Goal: Navigation & Orientation: Find specific page/section

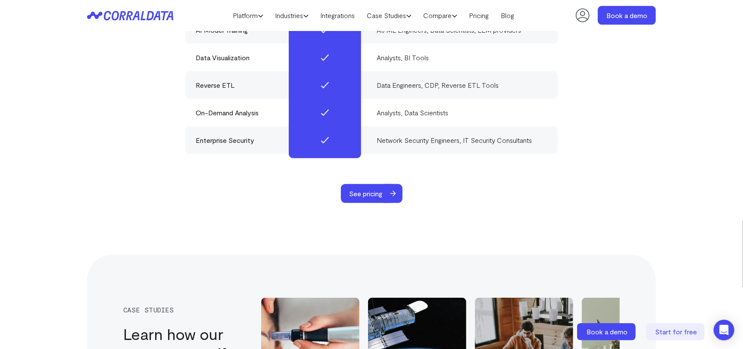
scroll to position [3703, 0]
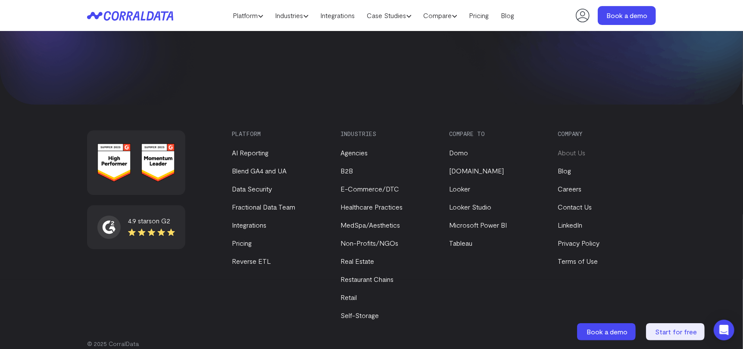
click at [569, 149] on link "About Us" at bounding box center [571, 153] width 28 height 8
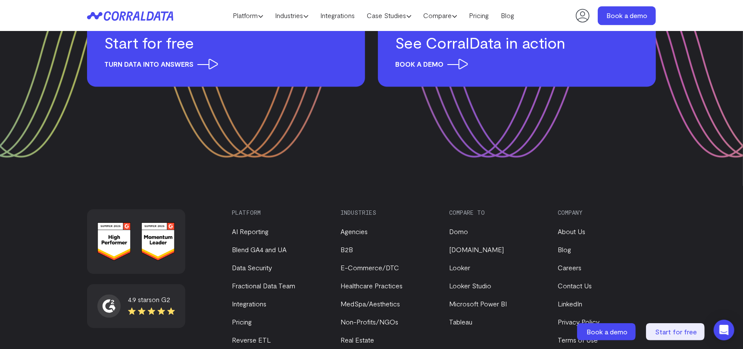
scroll to position [1194, 0]
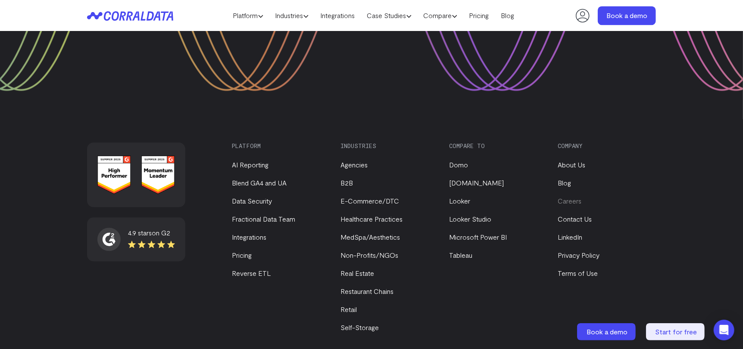
click at [572, 197] on link "Careers" at bounding box center [569, 201] width 24 height 8
